Goal: Task Accomplishment & Management: Manage account settings

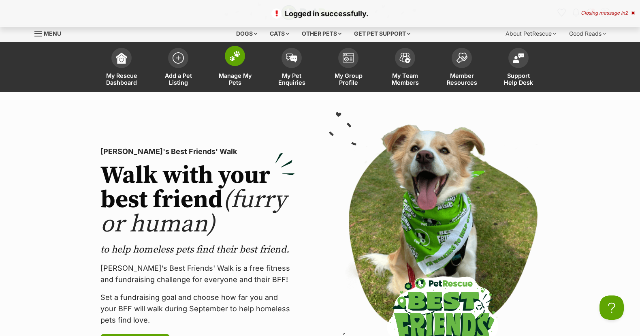
click at [231, 66] on link "Manage My Pets" at bounding box center [235, 68] width 57 height 48
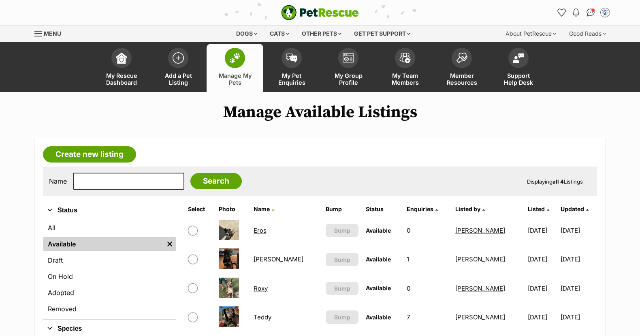
scroll to position [41, 0]
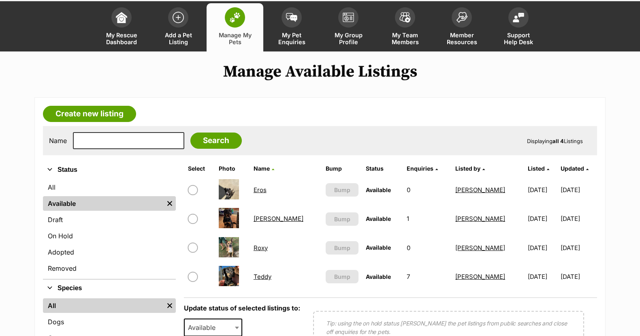
click at [265, 244] on td "Roxy" at bounding box center [287, 248] width 72 height 28
click at [264, 248] on link "Roxy" at bounding box center [261, 248] width 14 height 8
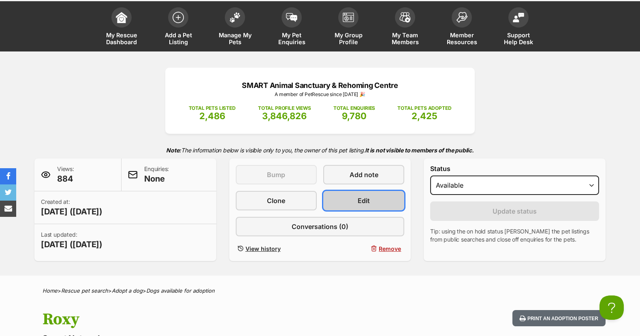
click at [343, 200] on link "Edit" at bounding box center [363, 200] width 81 height 19
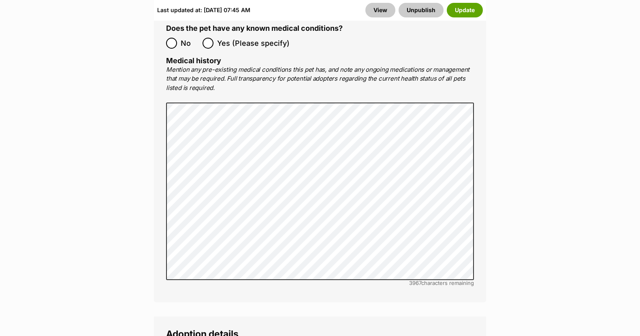
scroll to position [1703, 0]
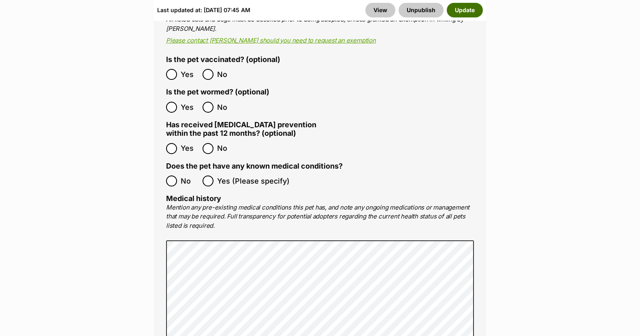
click at [472, 12] on button "Update" at bounding box center [465, 10] width 36 height 15
